Goal: Find contact information: Find contact information

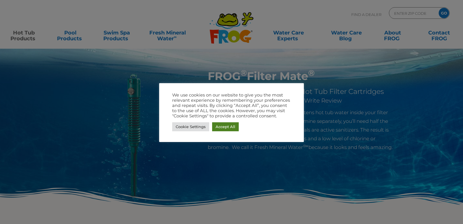
click at [231, 126] on div "Cookie Settings Accept All" at bounding box center [231, 127] width 119 height 12
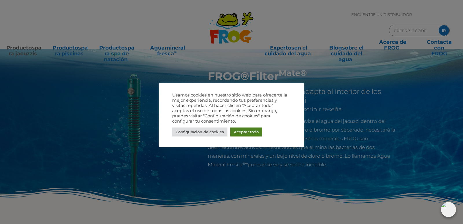
click at [249, 130] on font "Aceptar todo" at bounding box center [246, 131] width 25 height 5
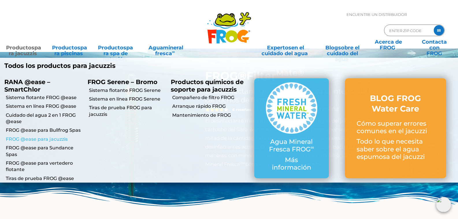
click at [40, 140] on font "FROG @ease para jacuzzis" at bounding box center [37, 139] width 62 height 5
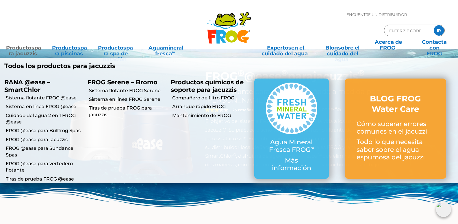
click at [31, 54] on font "para jacuzzis" at bounding box center [25, 51] width 33 height 12
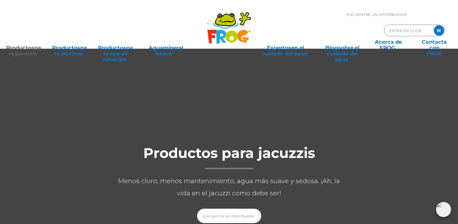
click at [127, 194] on p "Menos cloro, menos mantenimiento, agua más suave y sedosa. ¡Ah, la vida en el j…" at bounding box center [229, 187] width 231 height 24
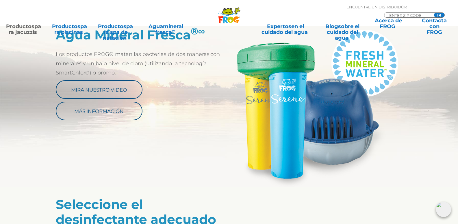
scroll to position [318, 0]
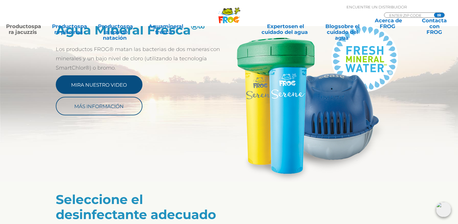
click at [123, 86] on font "Mira nuestro video" at bounding box center [99, 85] width 56 height 6
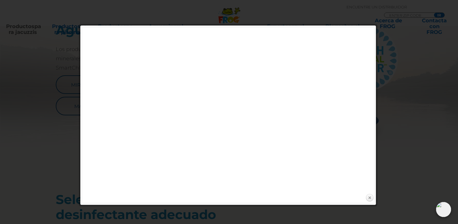
click at [369, 198] on link "Cerca" at bounding box center [370, 197] width 9 height 9
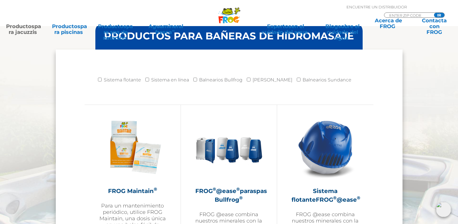
scroll to position [665, 0]
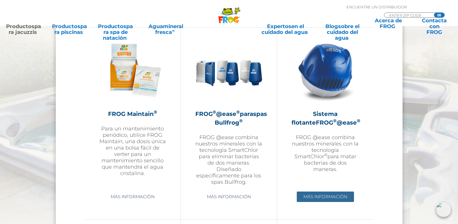
click at [317, 196] on font "Más información" at bounding box center [326, 196] width 44 height 5
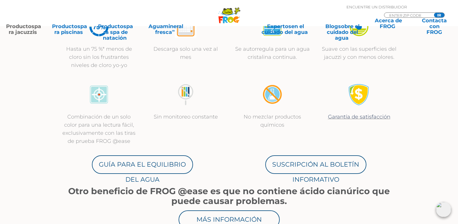
scroll to position [174, 0]
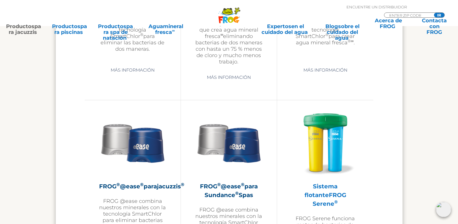
scroll to position [979, 0]
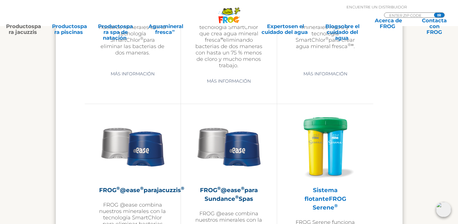
click at [319, 126] on img at bounding box center [325, 146] width 67 height 67
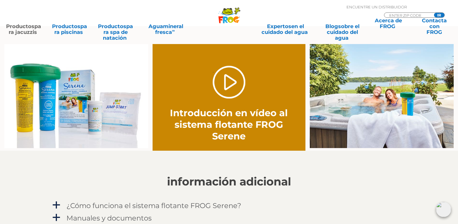
scroll to position [434, 0]
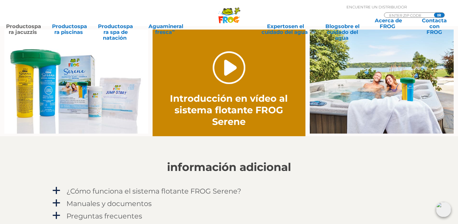
click at [222, 65] on link "." at bounding box center [229, 67] width 33 height 33
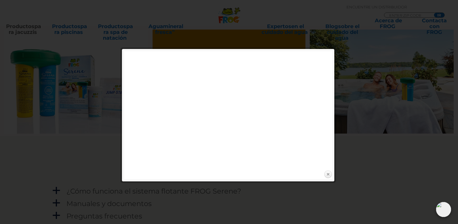
click at [330, 174] on link "Cerca" at bounding box center [328, 174] width 9 height 9
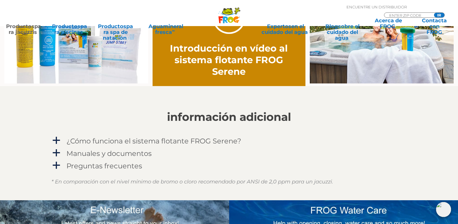
scroll to position [492, 0]
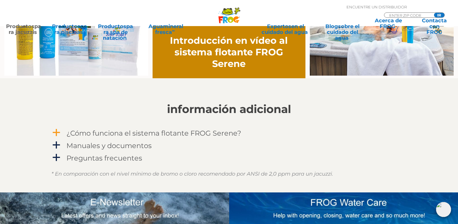
click at [172, 133] on font "¿Cómo funciona el sistema flotante FROG Serene?" at bounding box center [154, 133] width 175 height 8
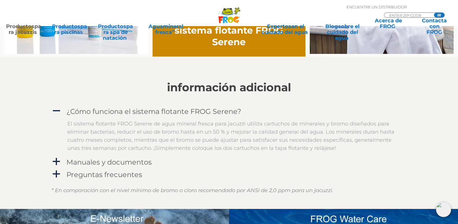
scroll to position [550, 0]
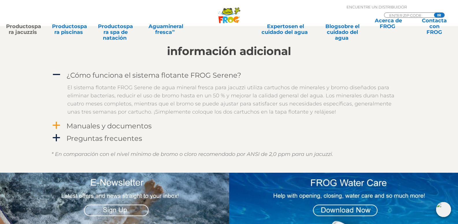
click at [137, 125] on font "Manuales y documentos" at bounding box center [109, 125] width 85 height 8
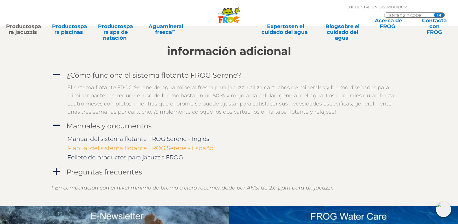
click at [172, 148] on font "Manual del sistema flotante FROG Serene - Español" at bounding box center [141, 147] width 148 height 7
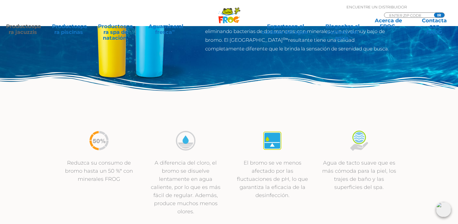
scroll to position [0, 0]
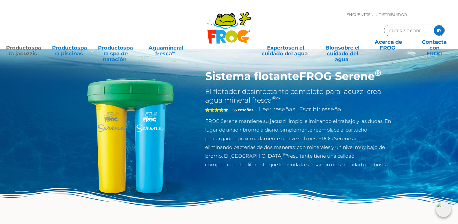
click at [367, 14] on font "Encuentre un distribuidor" at bounding box center [377, 14] width 60 height 5
click at [436, 46] on font "Contacta con" at bounding box center [434, 45] width 25 height 12
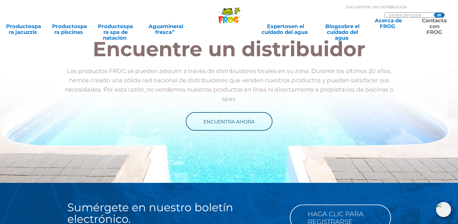
scroll to position [752, 0]
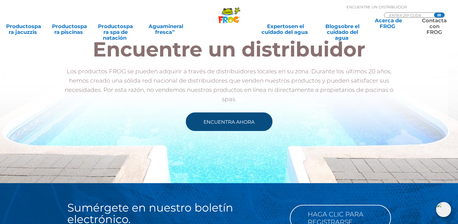
click at [225, 124] on font "Encuentra ahora" at bounding box center [229, 122] width 51 height 6
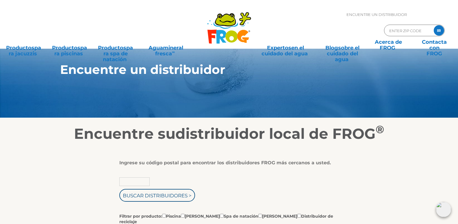
click at [140, 183] on input "text" at bounding box center [134, 181] width 30 height 9
type input "Zip Code"
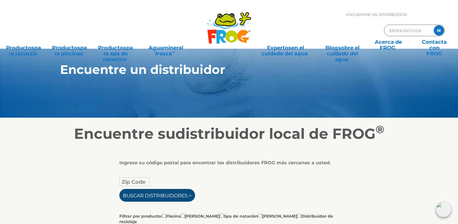
click at [143, 199] on input "Buscar distribuidores >" at bounding box center [157, 195] width 76 height 13
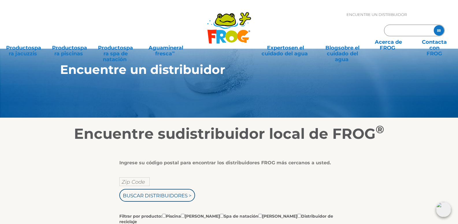
type input "ENTER ZIP CODE"
click at [134, 181] on input "text" at bounding box center [134, 181] width 30 height 9
type input "Zip Code"
click at [140, 181] on input "73000" at bounding box center [134, 181] width 30 height 9
type input "73001"
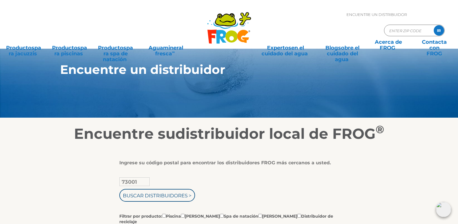
click at [119, 189] on input "Buscar distribuidores >" at bounding box center [157, 195] width 76 height 13
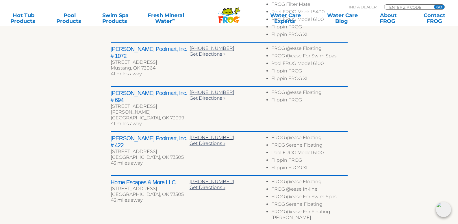
scroll to position [434, 0]
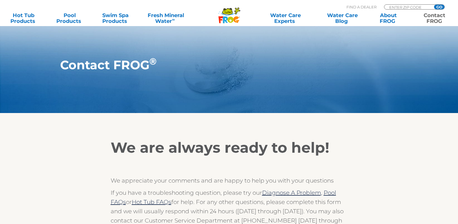
scroll to position [664, 0]
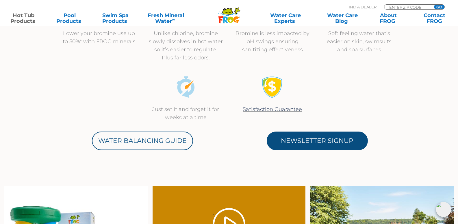
scroll to position [116, 0]
